Goal: Check status: Check status

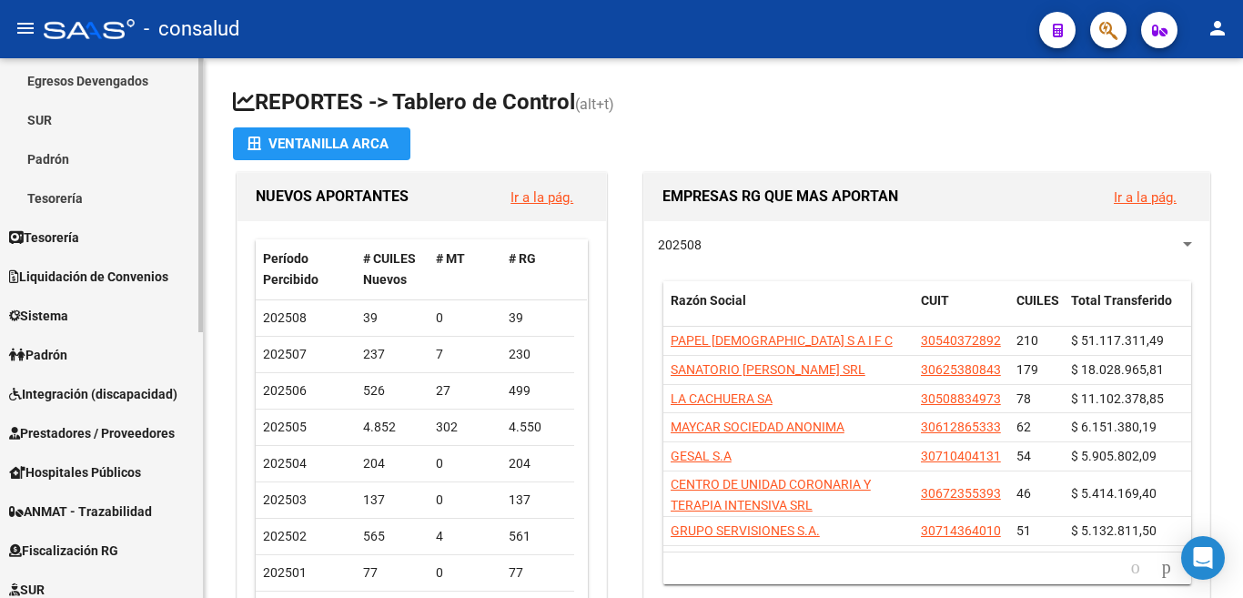
scroll to position [160, 0]
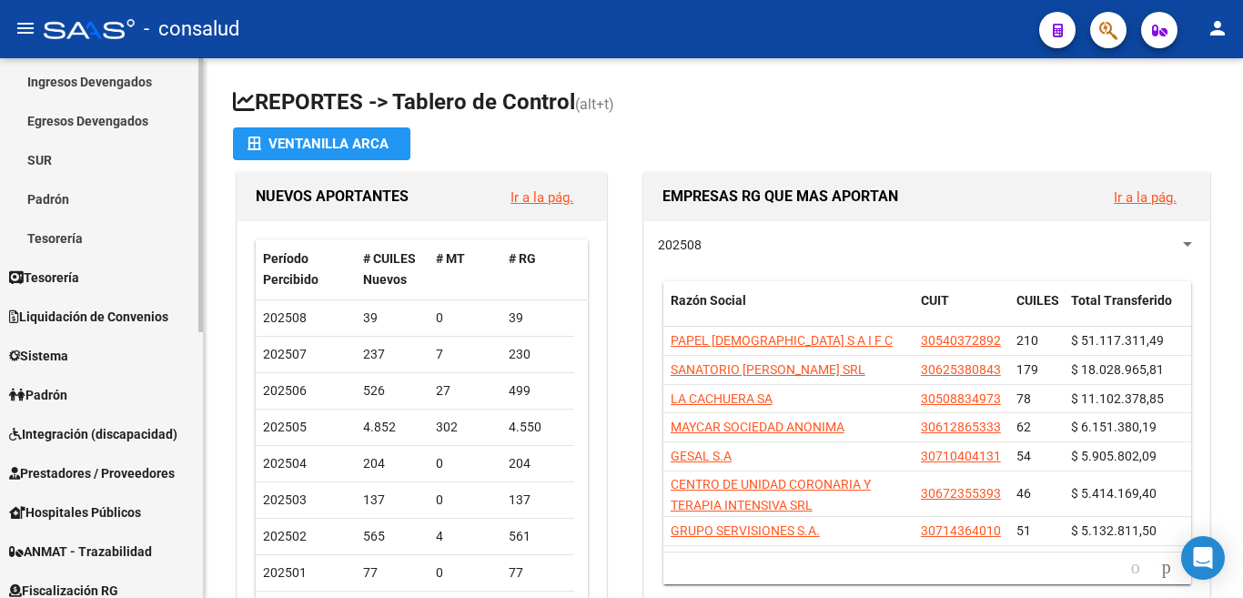
click at [55, 388] on span "Padrón" at bounding box center [38, 395] width 58 height 20
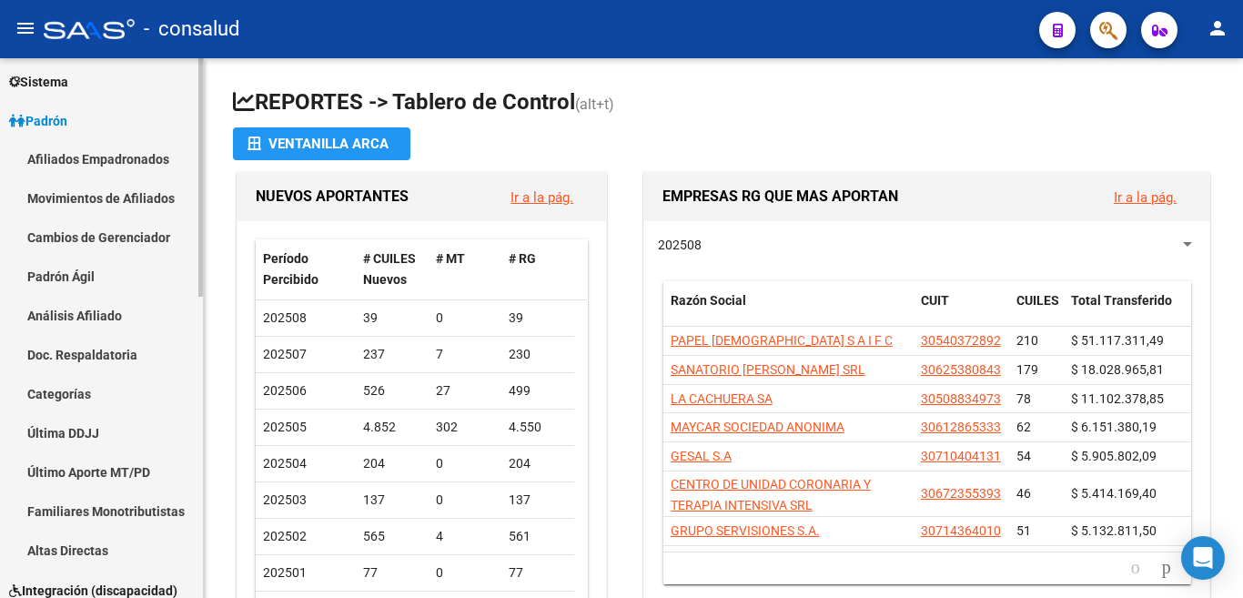
click at [90, 316] on link "Análisis Afiliado" at bounding box center [101, 316] width 203 height 39
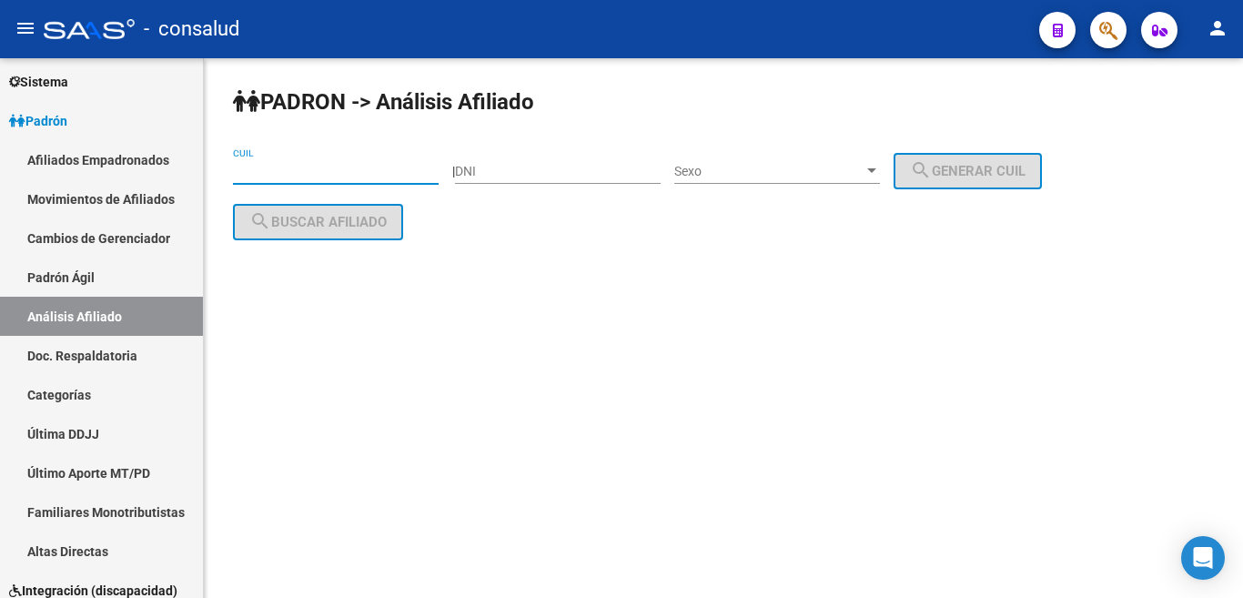
click at [313, 174] on input "CUIL" at bounding box center [336, 171] width 206 height 15
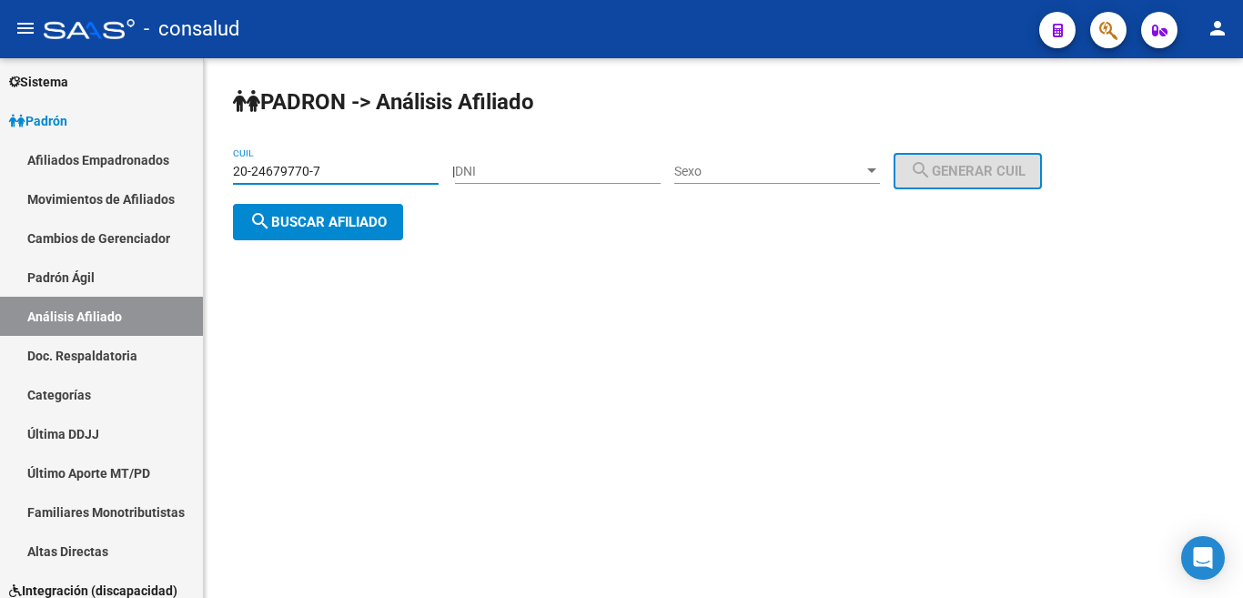
type input "20-24679770-7"
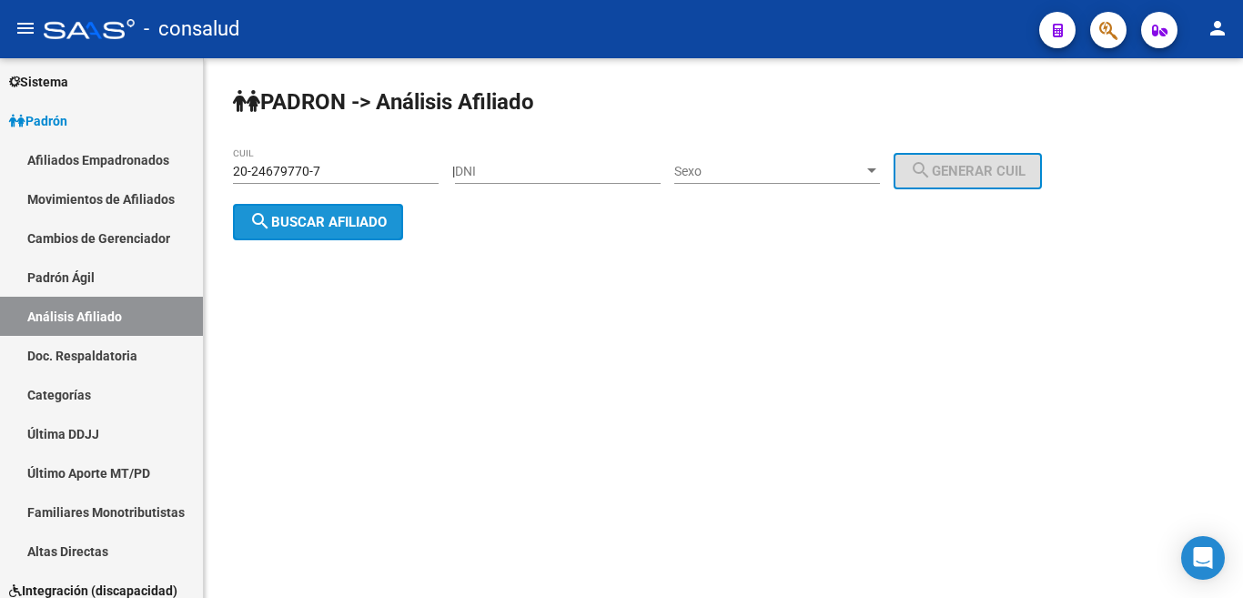
click at [306, 220] on span "search Buscar afiliado" at bounding box center [317, 222] width 137 height 16
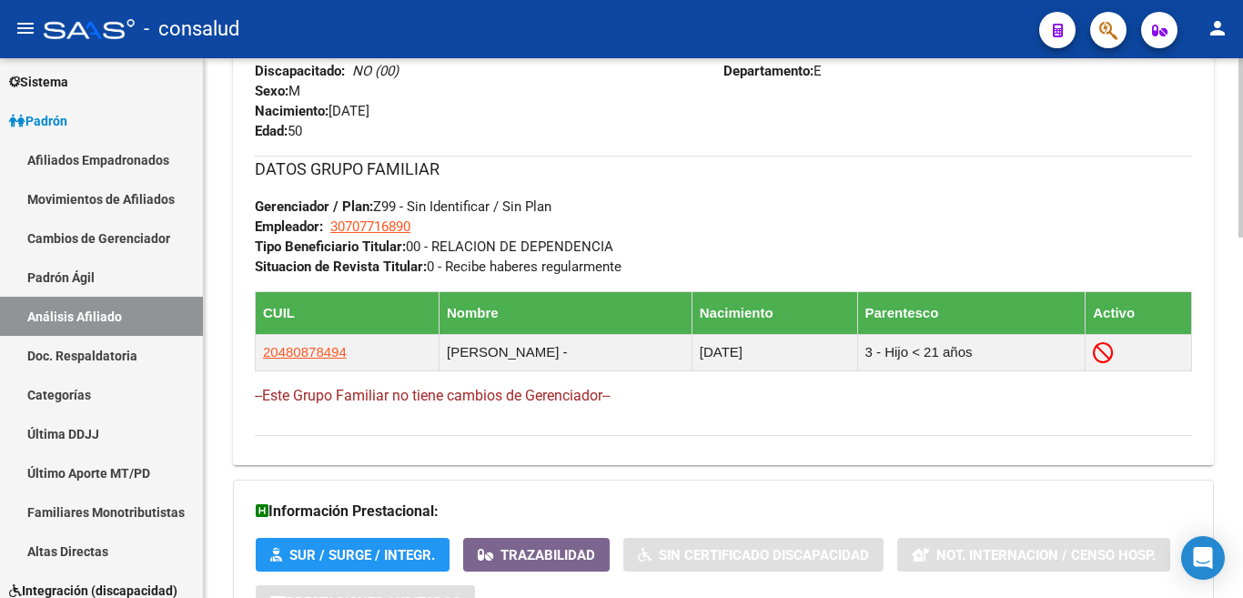
scroll to position [1081, 0]
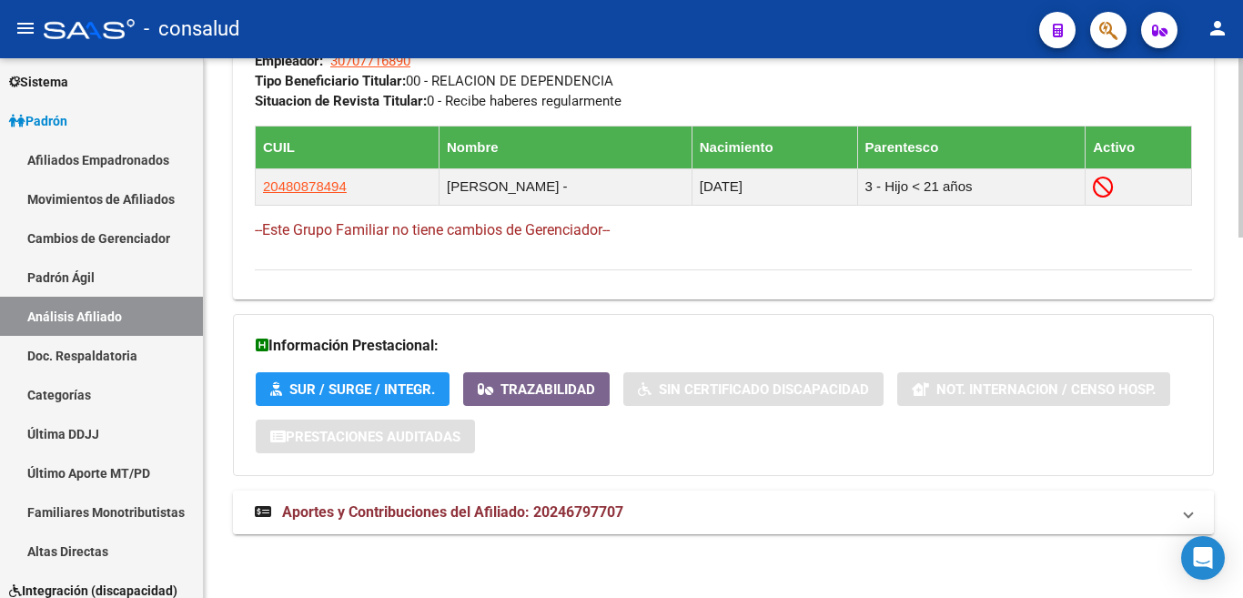
click at [424, 515] on span "Aportes y Contribuciones del Afiliado: 20246797707" at bounding box center [452, 511] width 341 height 17
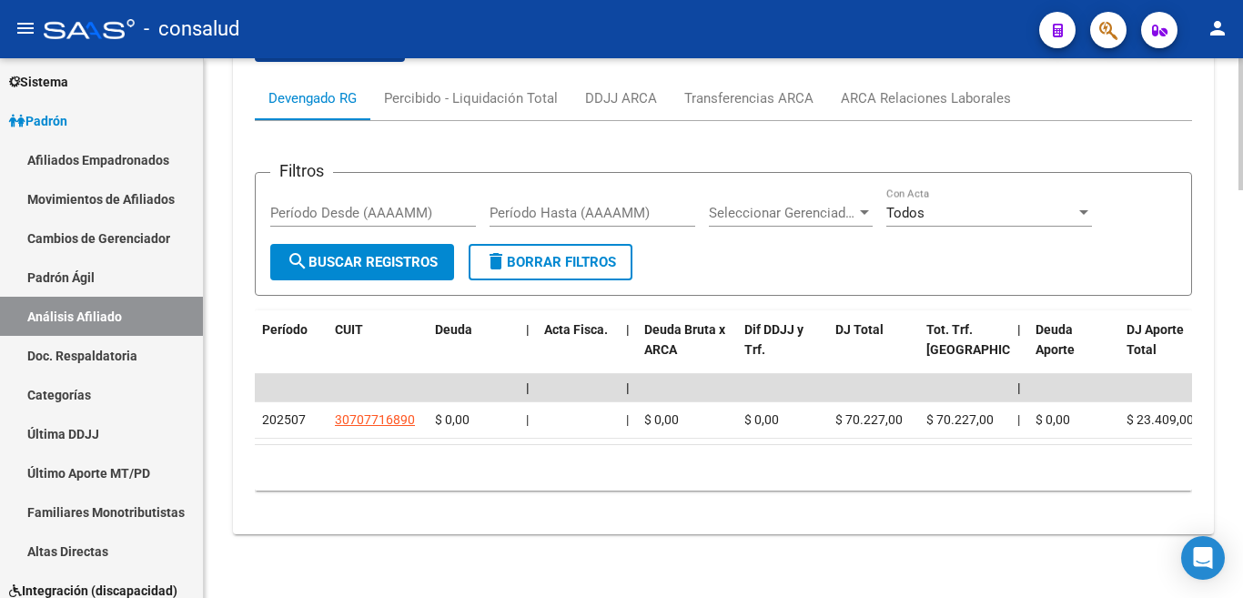
scroll to position [1660, 0]
